Goal: Check status: Check status

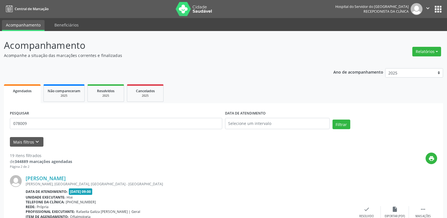
scroll to position [11, 0]
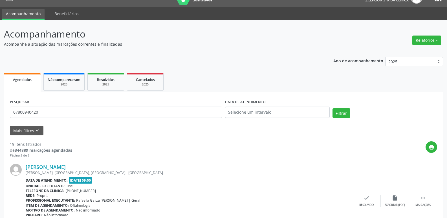
type input "07800940420"
click at [333, 108] on button "Filtrar" at bounding box center [342, 113] width 18 height 10
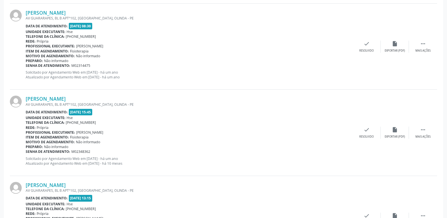
scroll to position [1270, 0]
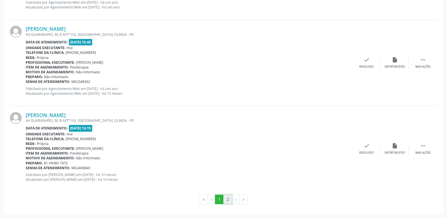
click at [228, 198] on button "2" at bounding box center [228, 200] width 9 height 10
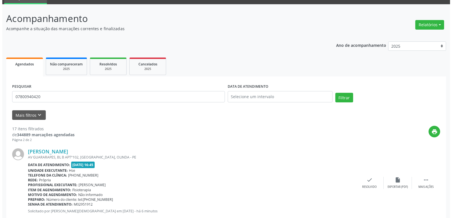
scroll to position [0, 0]
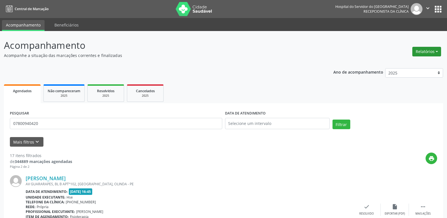
click at [430, 52] on button "Relatórios" at bounding box center [427, 52] width 29 height 10
click at [400, 62] on link "Agendamentos" at bounding box center [411, 64] width 61 height 8
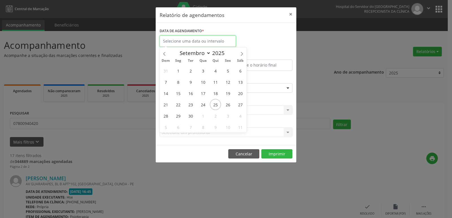
click at [220, 43] on input "text" at bounding box center [197, 41] width 76 height 11
click at [216, 106] on span "25" at bounding box center [215, 104] width 11 height 11
type input "[DATE]"
click at [216, 106] on span "25" at bounding box center [215, 104] width 11 height 11
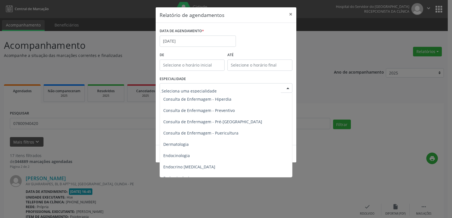
scroll to position [282, 0]
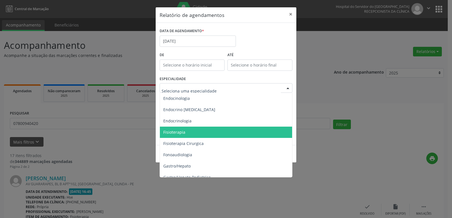
click at [185, 131] on span "Fisioterapia" at bounding box center [226, 132] width 133 height 11
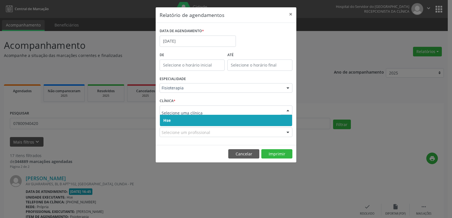
click at [178, 123] on span "Hse" at bounding box center [226, 120] width 132 height 11
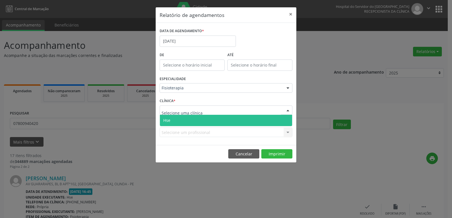
click at [184, 122] on span "Hse" at bounding box center [226, 120] width 132 height 11
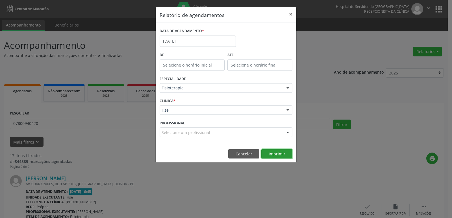
click at [273, 154] on button "Imprimir" at bounding box center [276, 154] width 31 height 10
